Goal: Check status: Check status

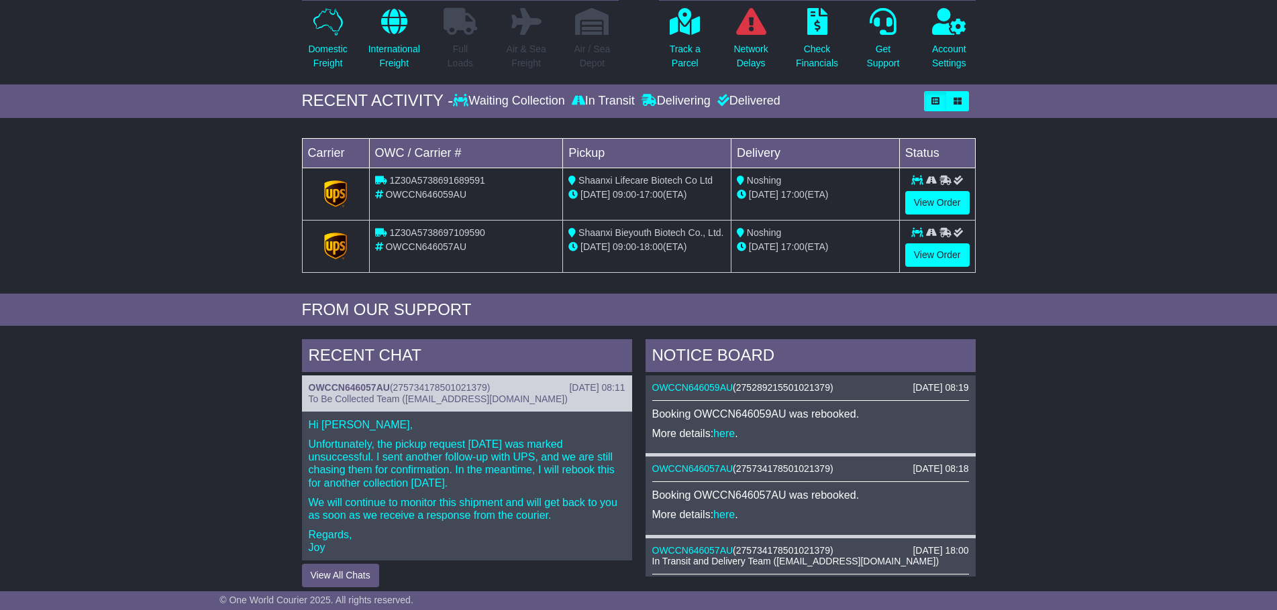
scroll to position [134, 0]
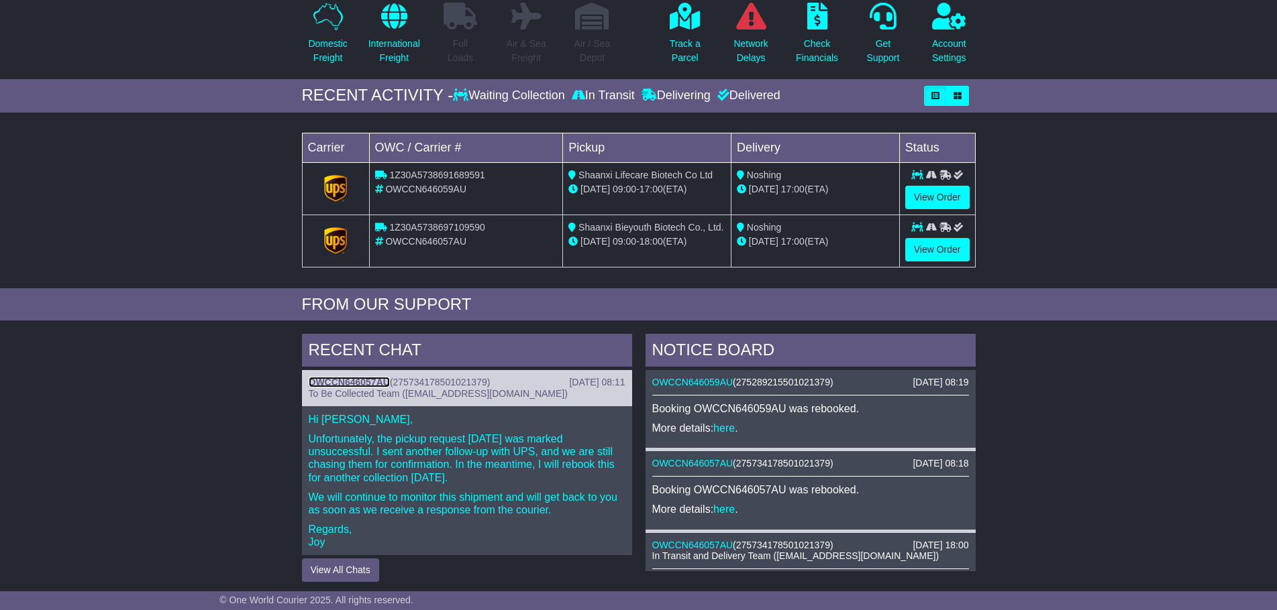
click at [356, 383] on link "OWCCN646057AU" at bounding box center [349, 382] width 81 height 11
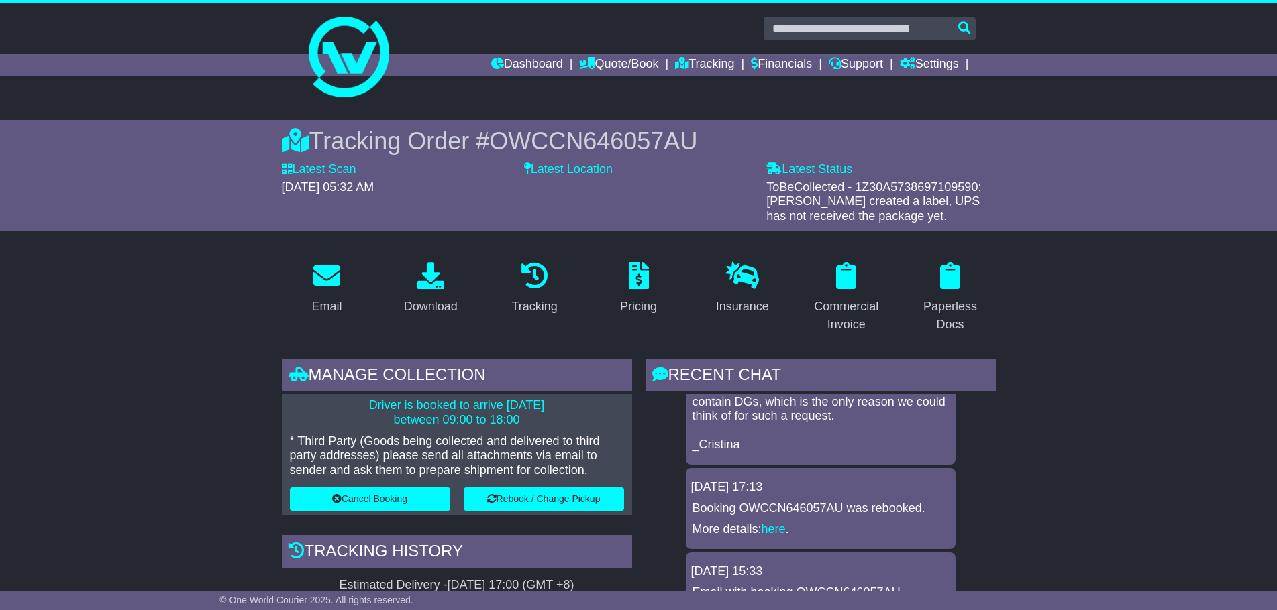
scroll to position [583, 0]
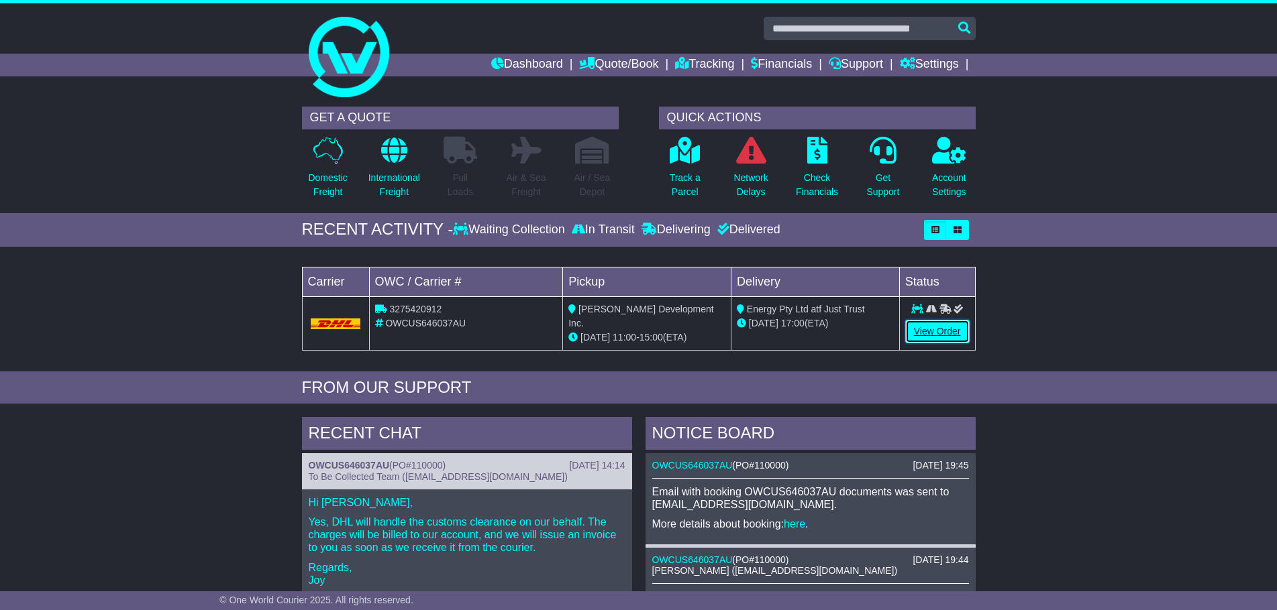
click at [920, 333] on link "View Order" at bounding box center [937, 331] width 64 height 23
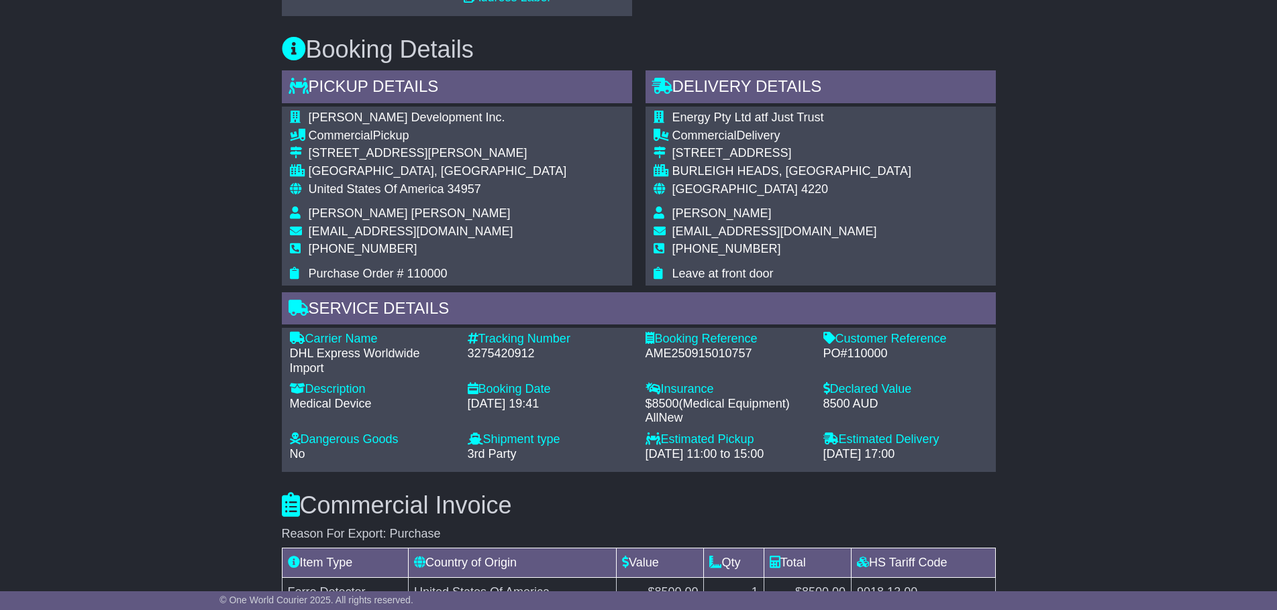
scroll to position [671, 0]
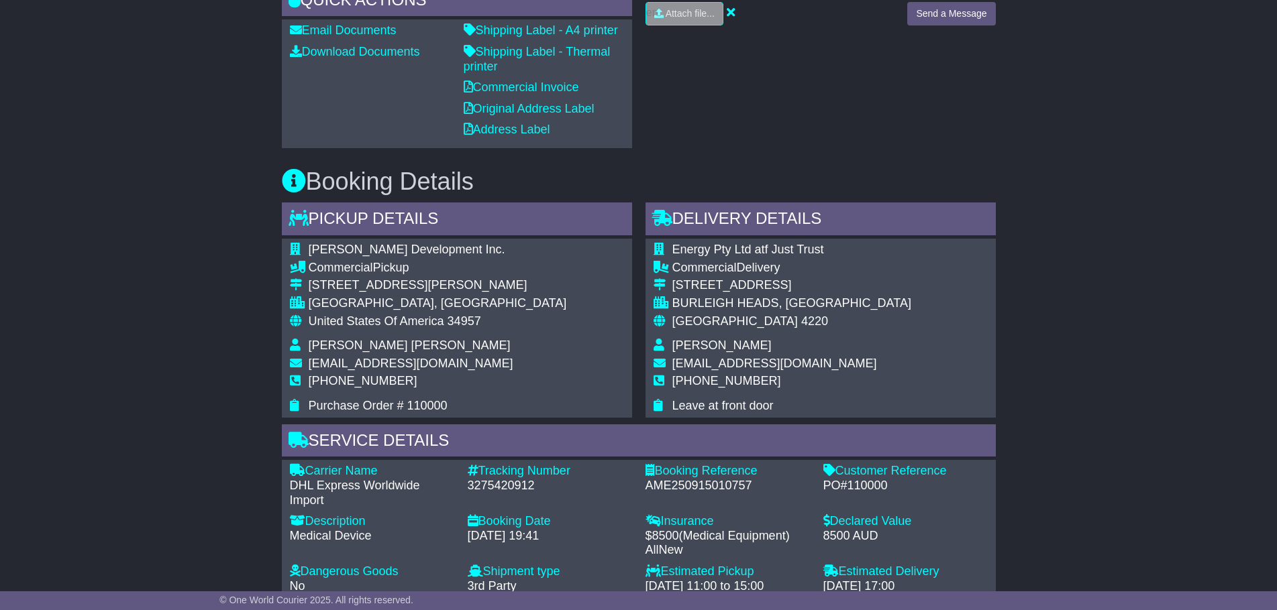
click at [346, 492] on div "DHL Express Worldwide Import" at bounding box center [372, 493] width 164 height 29
click at [220, 480] on div "Email Download Tracking Pricing Insurance" at bounding box center [638, 463] width 1277 height 1890
click at [219, 362] on div "Email Download Tracking Pricing Insurance" at bounding box center [638, 463] width 1277 height 1890
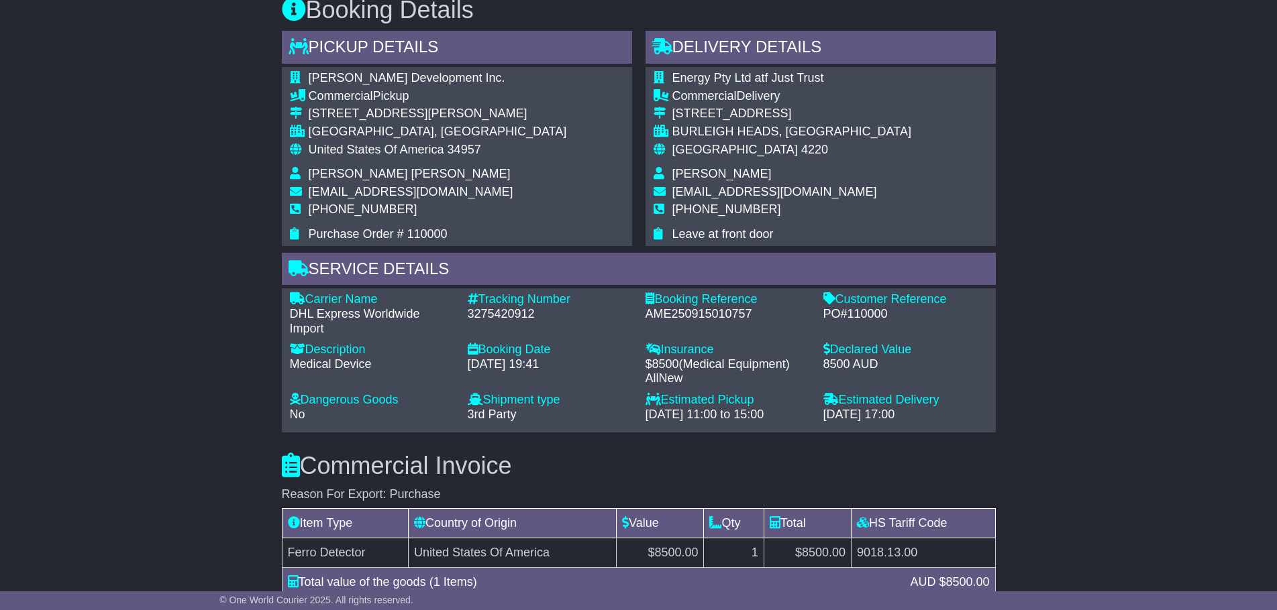
scroll to position [1073, 0]
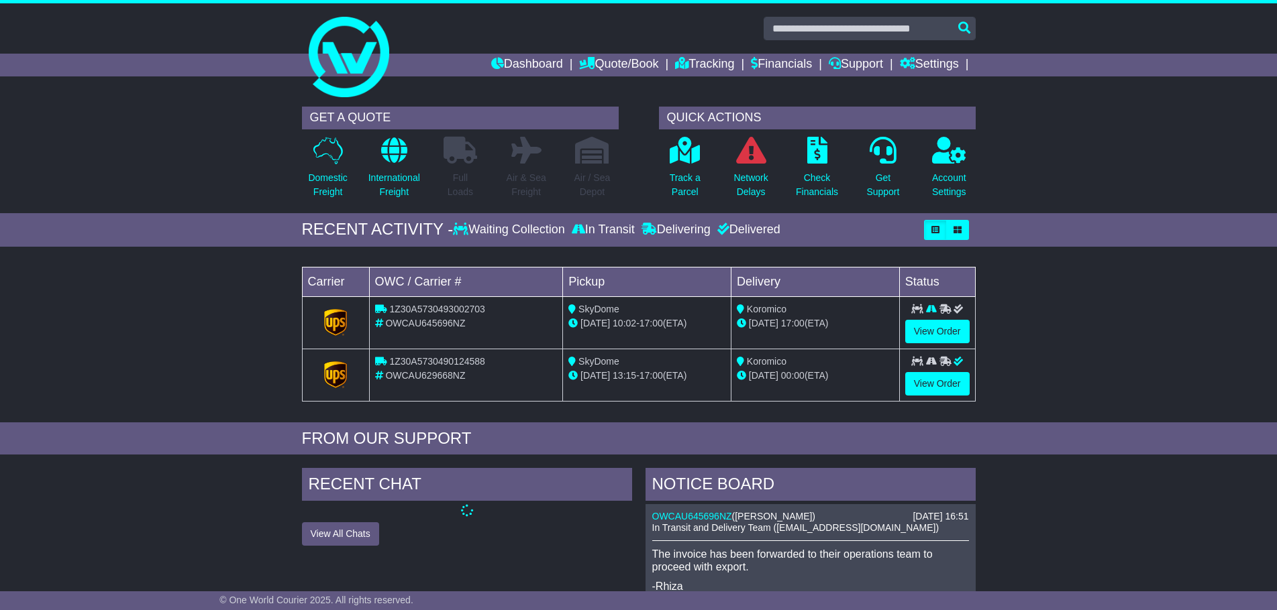
click at [417, 314] on span "1Z30A5730493002703" at bounding box center [436, 309] width 95 height 11
click at [426, 325] on span "OWCAU645696NZ" at bounding box center [425, 323] width 80 height 11
copy span "OWCAU645696NZ"
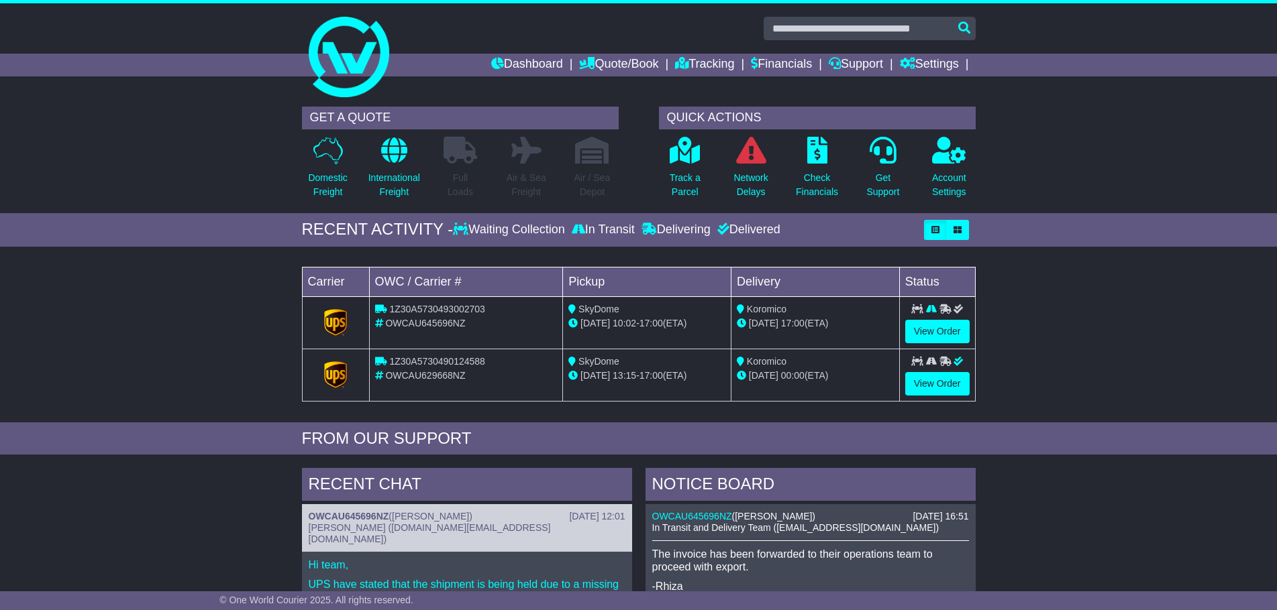
click at [455, 311] on span "1Z30A5730493002703" at bounding box center [436, 309] width 95 height 11
copy span "1Z30A5730493002703"
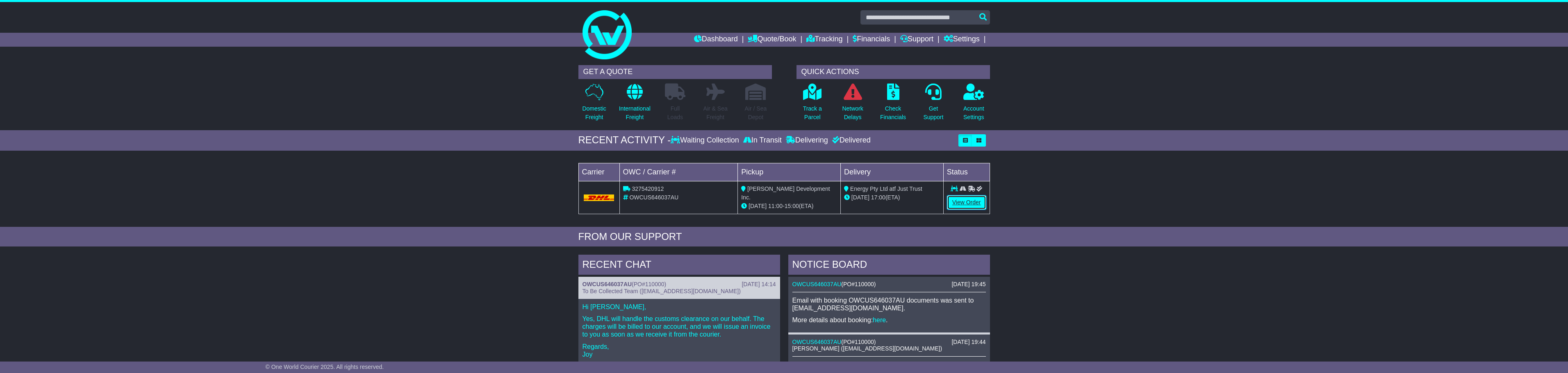
click at [983, 204] on link "View Order" at bounding box center [967, 202] width 39 height 14
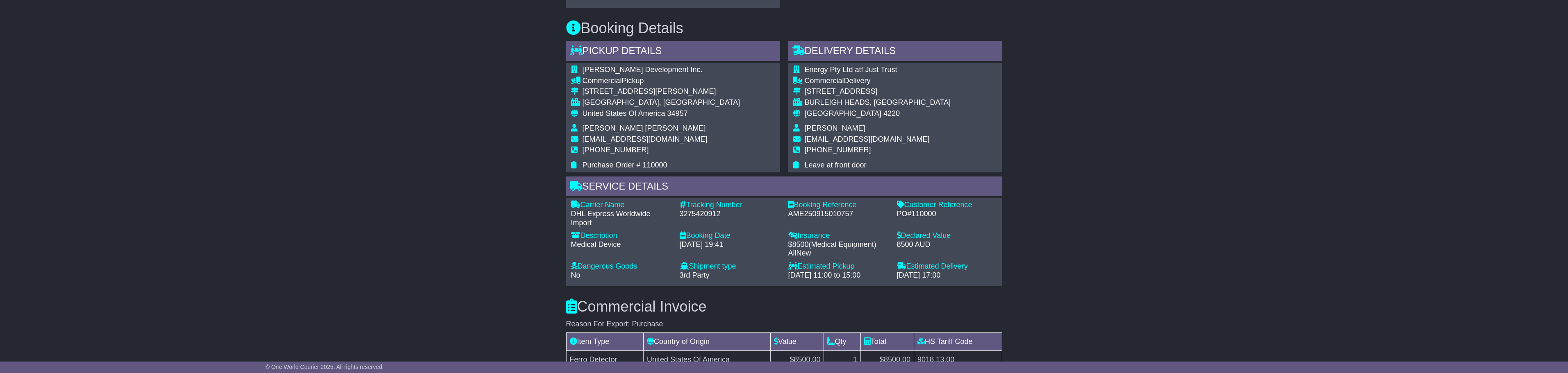
scroll to position [410, 0]
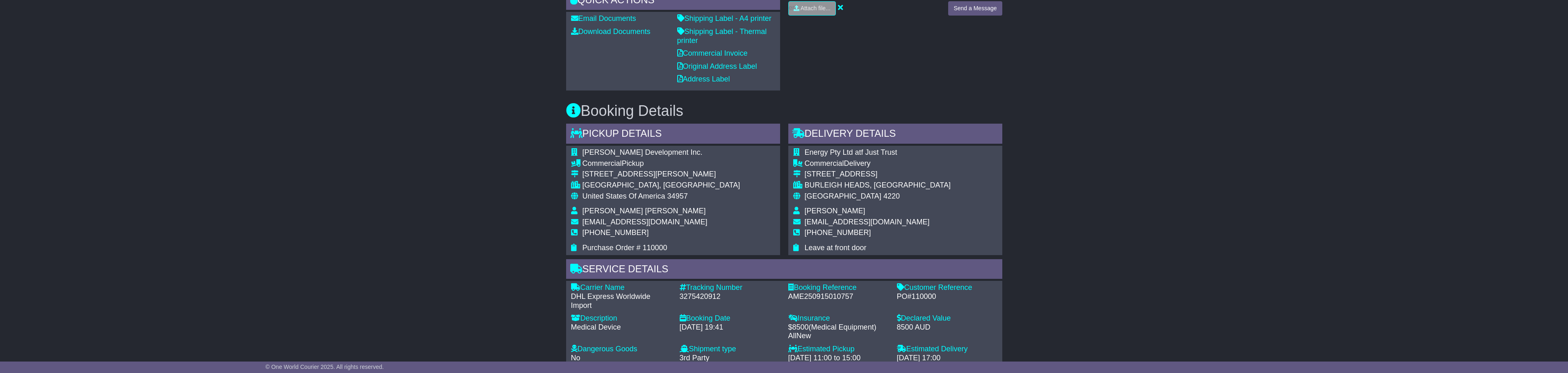
click at [715, 292] on div "Tracking Number" at bounding box center [730, 288] width 100 height 9
click at [712, 298] on div "3275420912" at bounding box center [730, 297] width 100 height 9
copy div "3275420912"
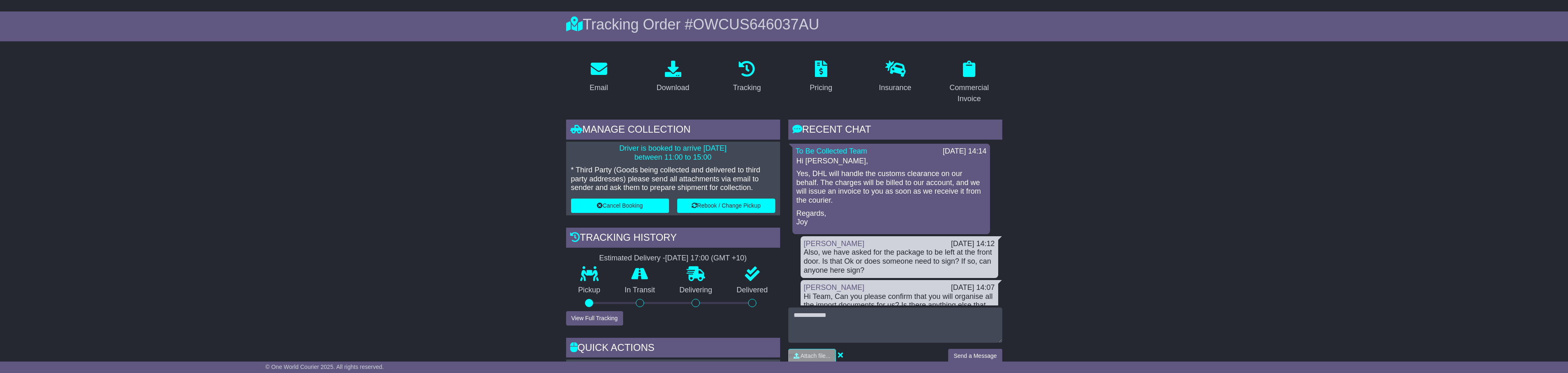
scroll to position [0, 0]
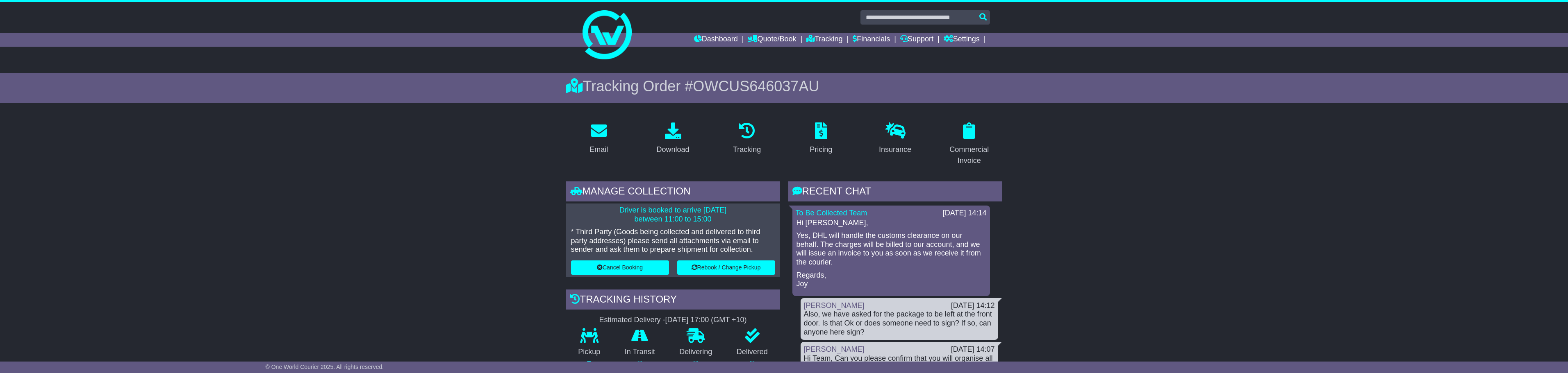
click at [734, 78] on span "OWCUS646037AU" at bounding box center [756, 86] width 126 height 17
copy span "OWCUS646037AU"
click at [804, 86] on span "OWCUS646037AU" at bounding box center [756, 86] width 126 height 17
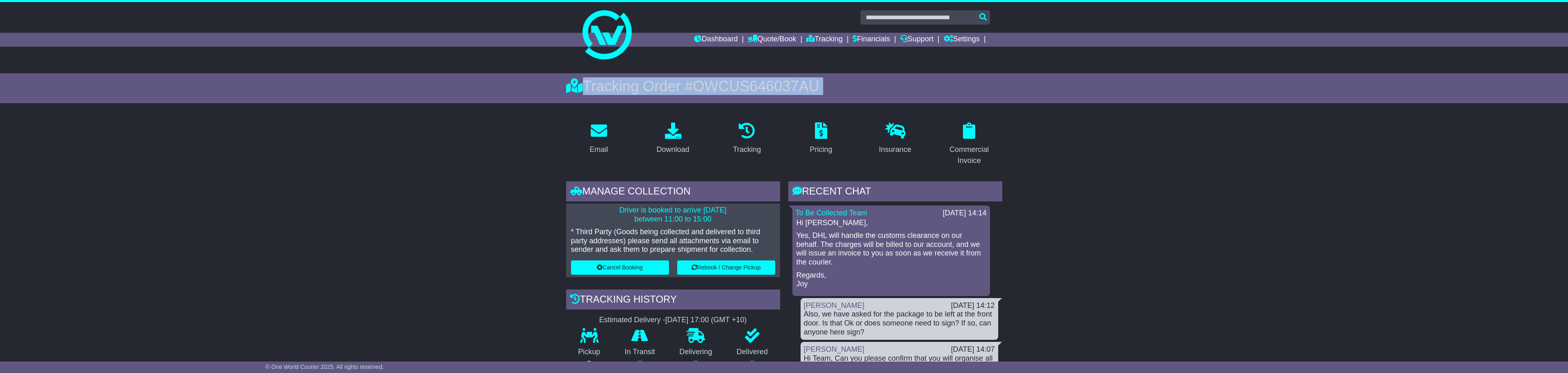
click at [804, 86] on span "OWCUS646037AU" at bounding box center [756, 86] width 126 height 17
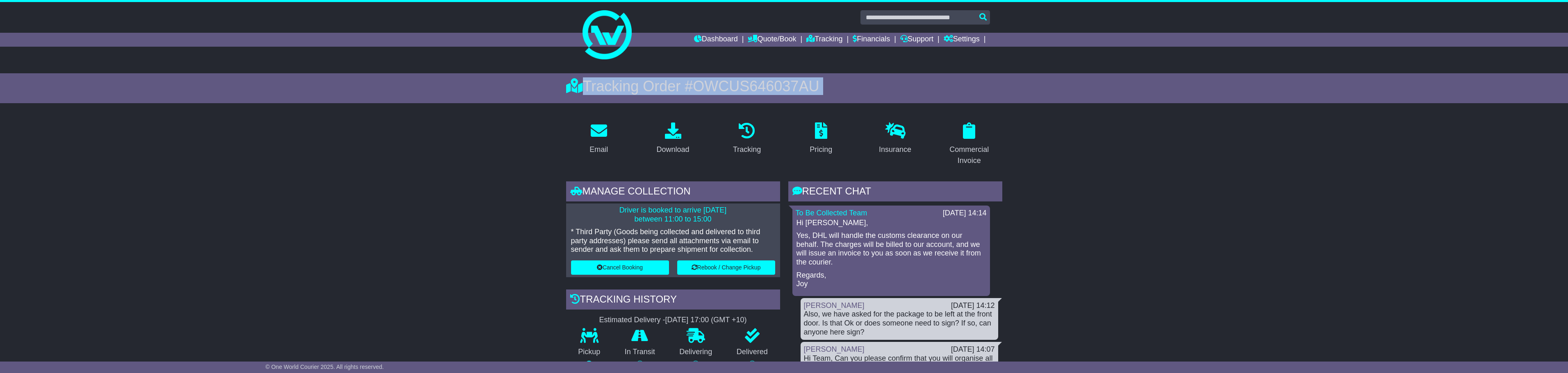
click at [804, 86] on span "OWCUS646037AU" at bounding box center [756, 86] width 126 height 17
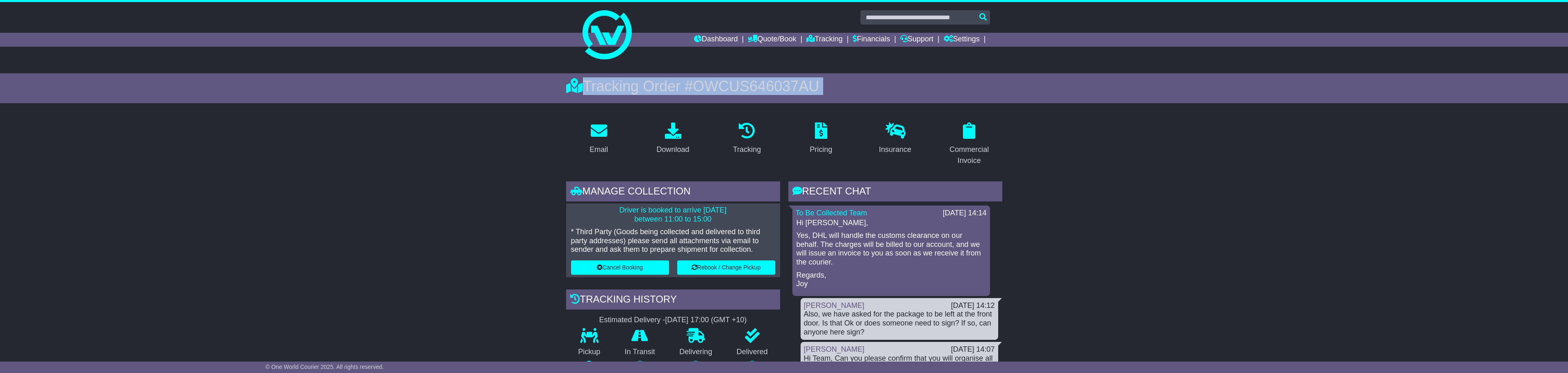
click at [804, 86] on span "OWCUS646037AU" at bounding box center [756, 86] width 126 height 17
drag, startPoint x: 866, startPoint y: 84, endPoint x: 829, endPoint y: 90, distance: 37.5
click at [867, 84] on div "Tracking Order # OWCUS646037AU" at bounding box center [784, 86] width 436 height 18
click at [771, 89] on span "OWCUS646037AU" at bounding box center [756, 86] width 126 height 17
click at [772, 86] on span "OWCUS646037AU" at bounding box center [756, 86] width 126 height 17
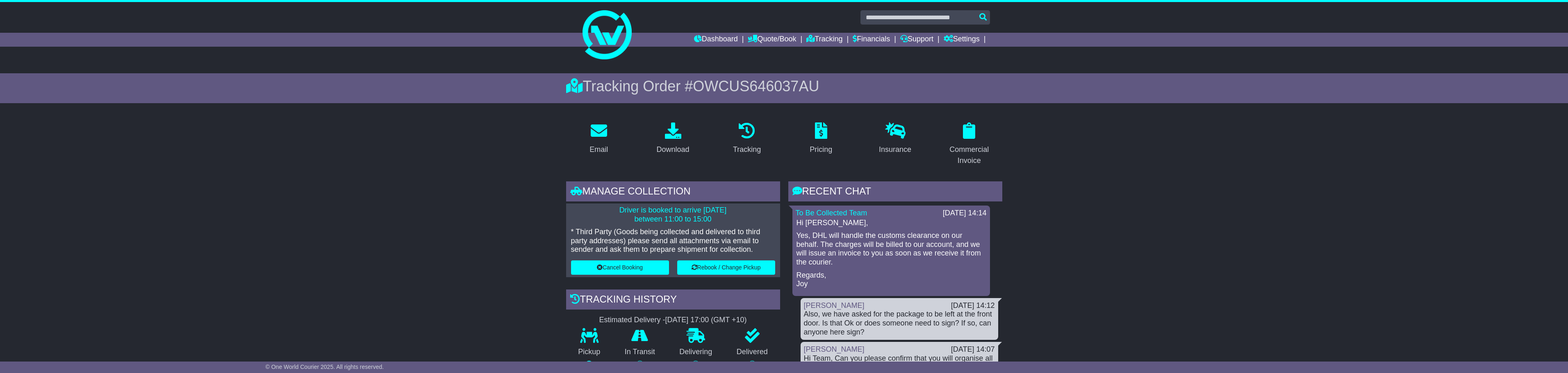
drag, startPoint x: 711, startPoint y: 104, endPoint x: 716, endPoint y: 95, distance: 10.3
click at [728, 85] on span "OWCUS646037AU" at bounding box center [756, 86] width 126 height 17
copy span "OWCUS646037AU"
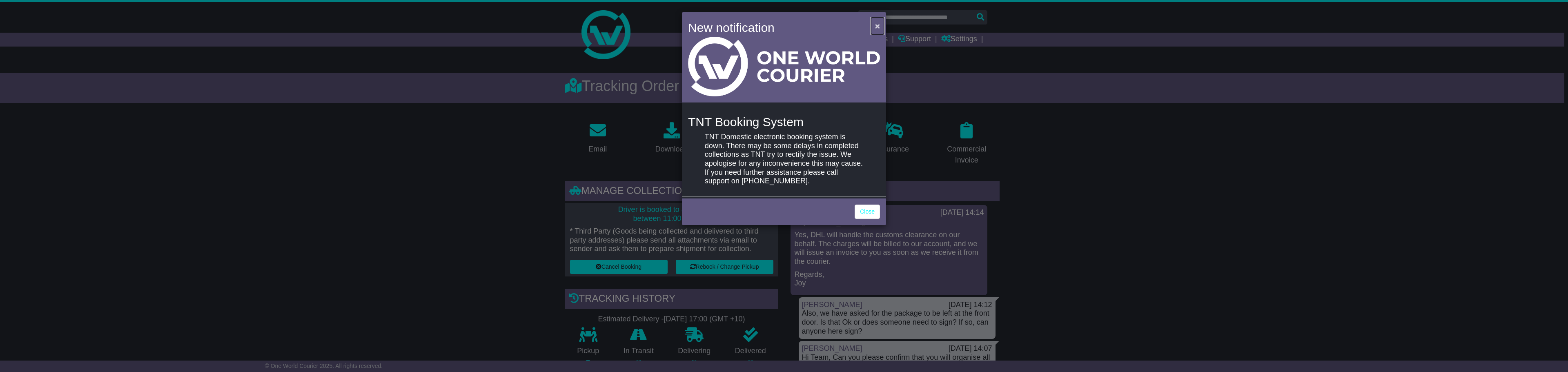
click at [876, 26] on span "×" at bounding box center [878, 26] width 5 height 9
click at [877, 27] on span "×" at bounding box center [878, 26] width 5 height 9
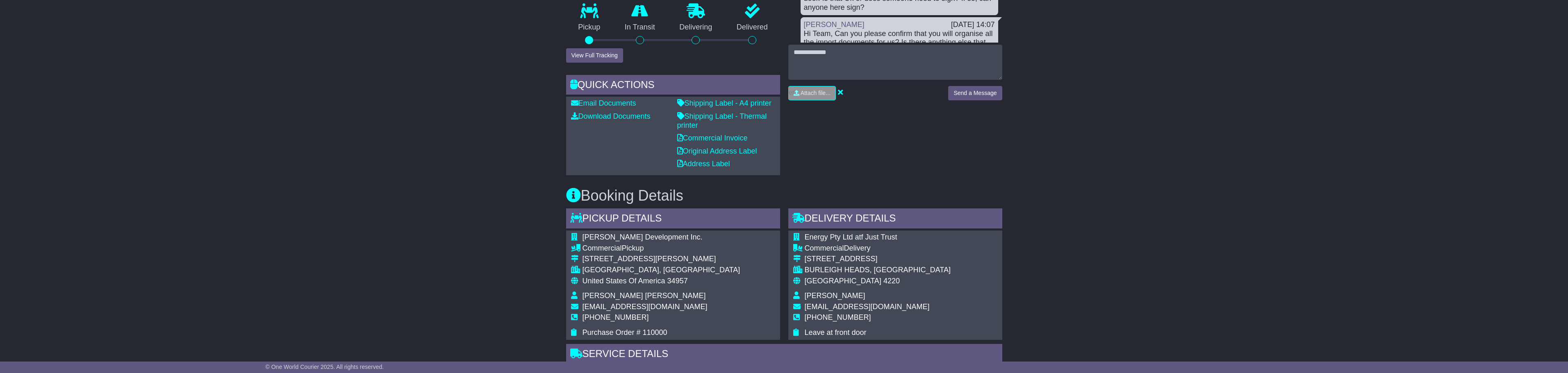
scroll to position [328, 0]
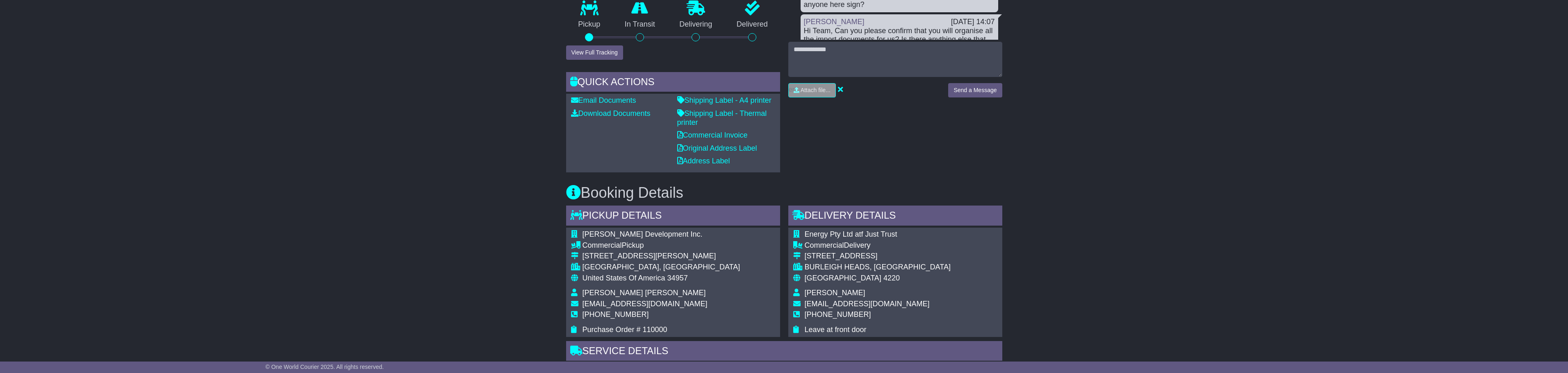
click at [221, 128] on div "Email Download Tracking Pricing Insurance" at bounding box center [784, 365] width 1568 height 1154
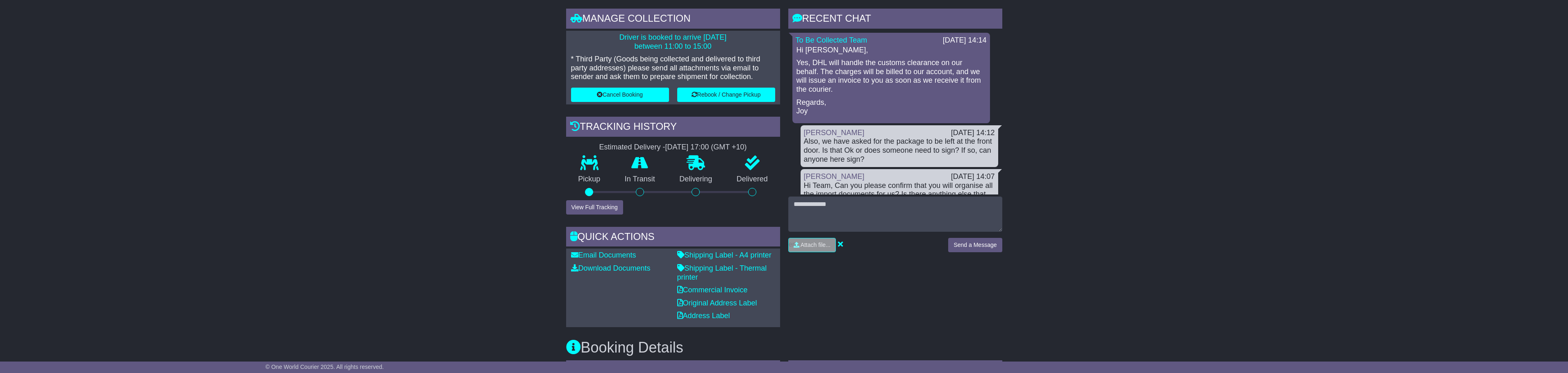
scroll to position [123, 0]
